Goal: Task Accomplishment & Management: Manage account settings

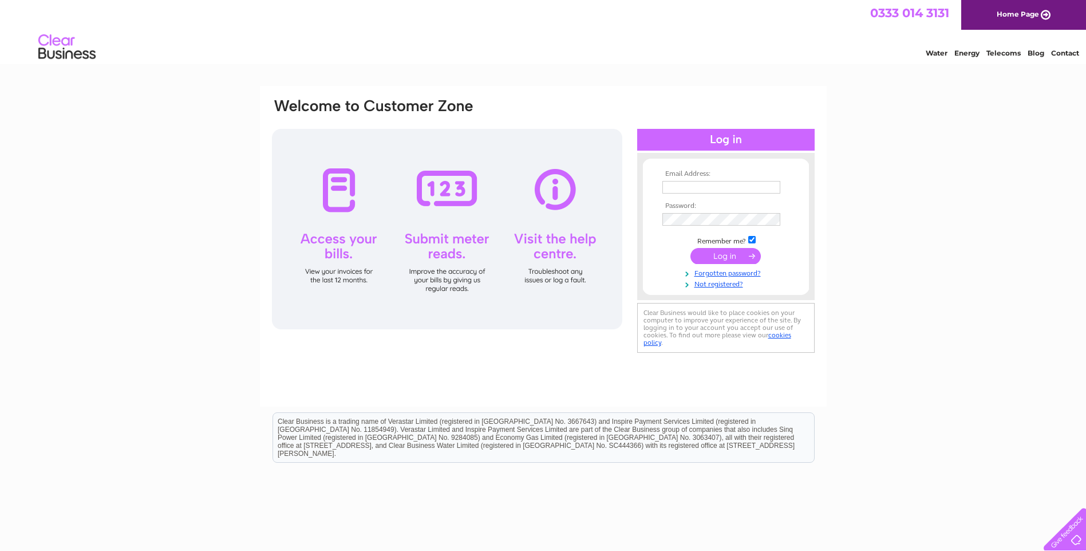
type input "amandab@piercetonengineering.com"
click at [735, 255] on input "submit" at bounding box center [725, 256] width 70 height 16
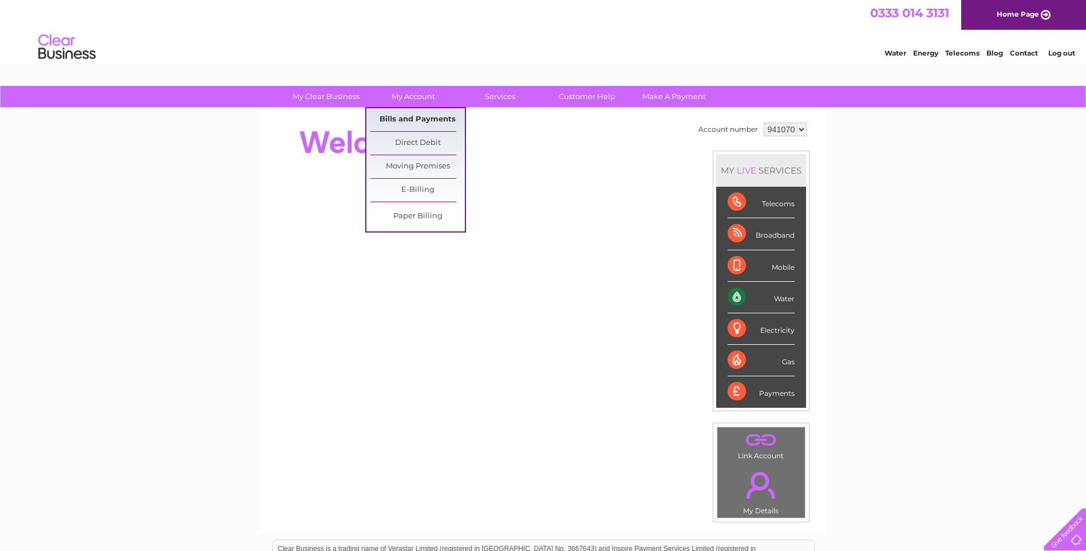
click at [417, 116] on link "Bills and Payments" at bounding box center [417, 119] width 94 height 23
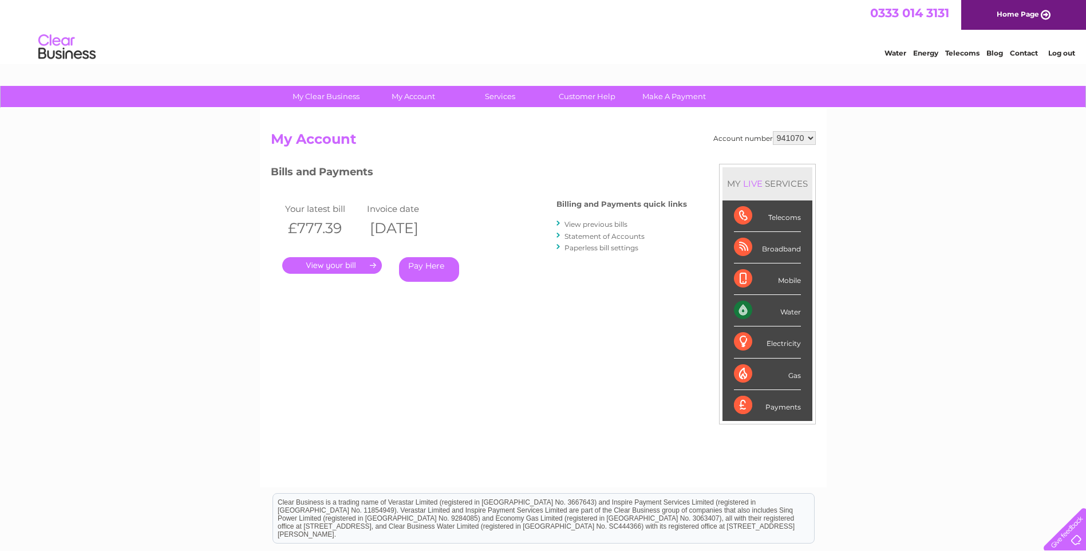
click at [348, 264] on link "." at bounding box center [332, 265] width 100 height 17
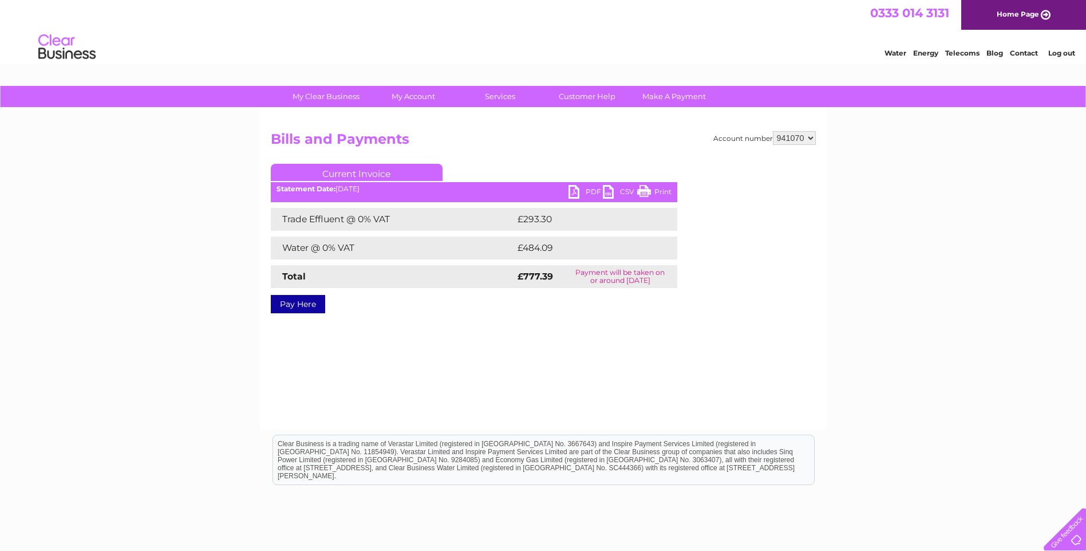
click at [590, 190] on link "PDF" at bounding box center [585, 193] width 34 height 17
